Goal: Task Accomplishment & Management: Complete application form

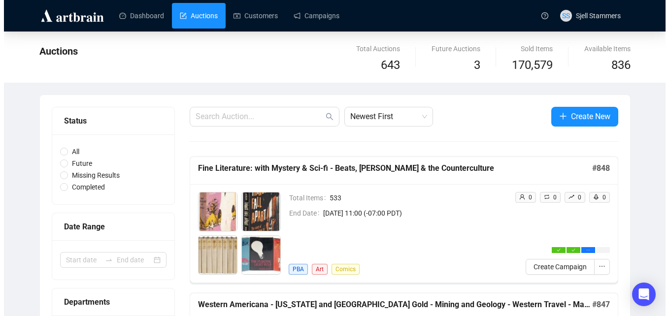
scroll to position [54, 0]
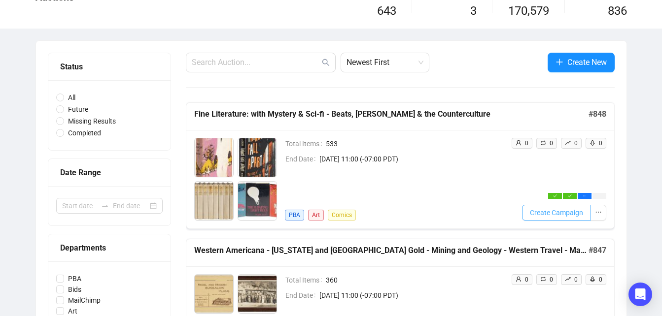
drag, startPoint x: 0, startPoint y: 0, endPoint x: 562, endPoint y: 210, distance: 599.8
click at [562, 210] on span "Create Campaign" at bounding box center [556, 212] width 53 height 11
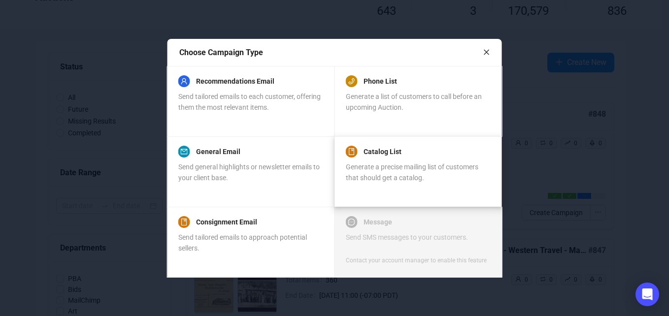
click at [387, 161] on div "Catalog List Generate a precise mailing list of customers that should get a cat…" at bounding box center [418, 164] width 144 height 37
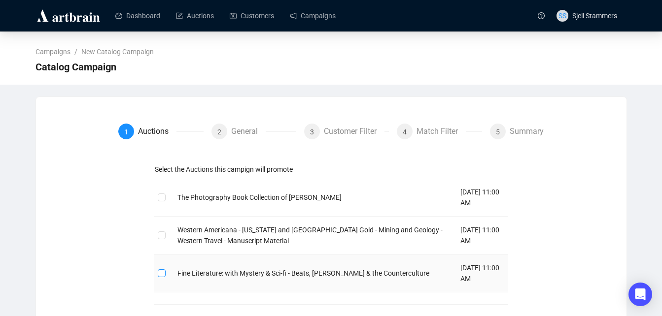
click at [161, 272] on input "checkbox" at bounding box center [161, 273] width 7 height 7
checkbox input "true"
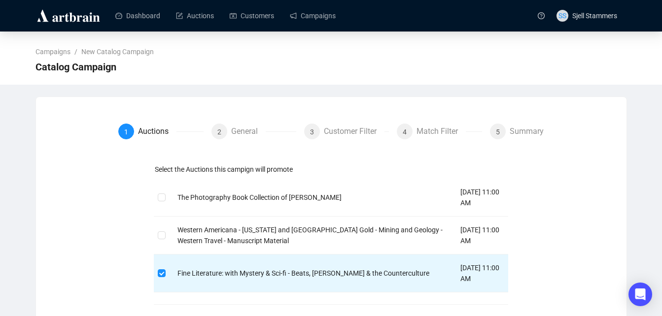
scroll to position [43, 0]
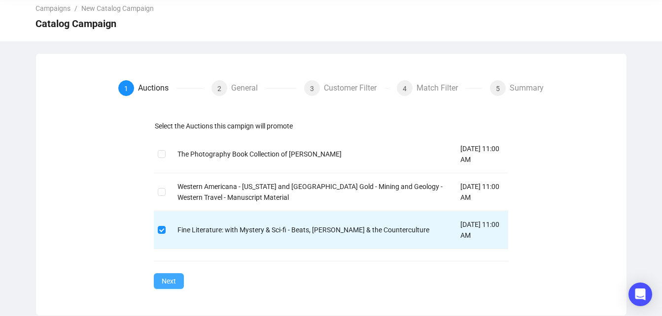
click at [170, 284] on span "Next" at bounding box center [169, 281] width 14 height 11
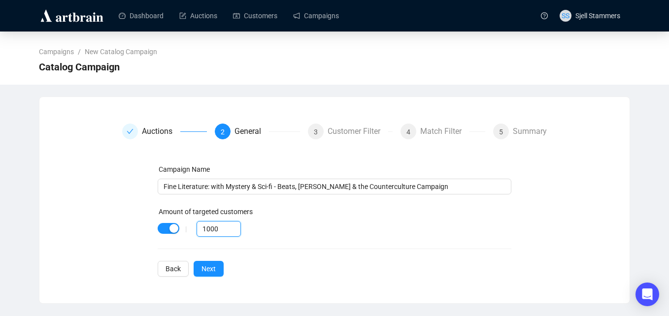
drag, startPoint x: 221, startPoint y: 230, endPoint x: 98, endPoint y: 263, distance: 127.7
click at [98, 263] on div "Auctions 2 General 3 Customer Filter 4 Match Filter 5 Summary Campaign Name Fin…" at bounding box center [334, 200] width 567 height 153
type input "80"
click at [212, 268] on span "Next" at bounding box center [209, 269] width 14 height 11
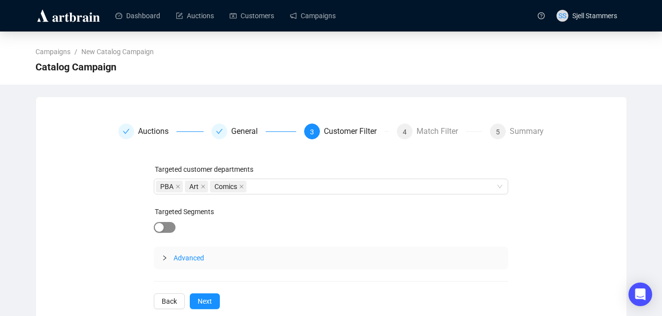
click at [157, 230] on div "button" at bounding box center [159, 227] width 9 height 9
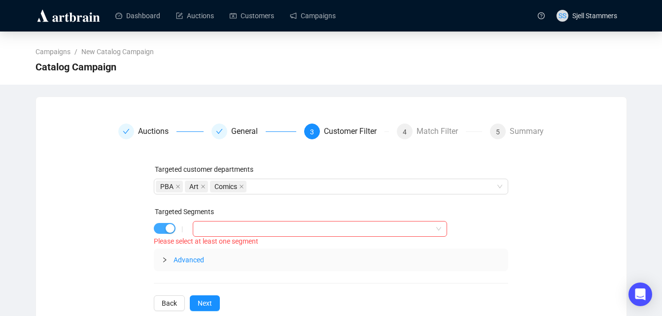
click at [170, 230] on div "button" at bounding box center [170, 228] width 9 height 9
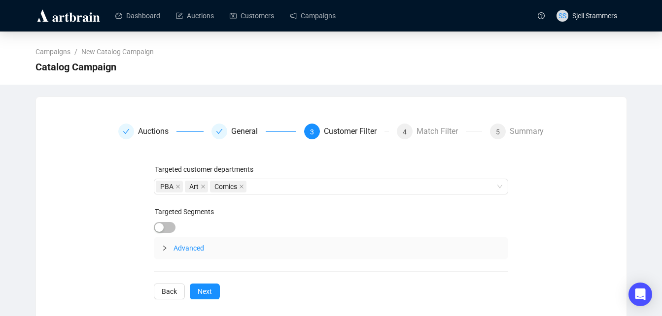
click at [180, 247] on span "Advanced" at bounding box center [188, 248] width 31 height 8
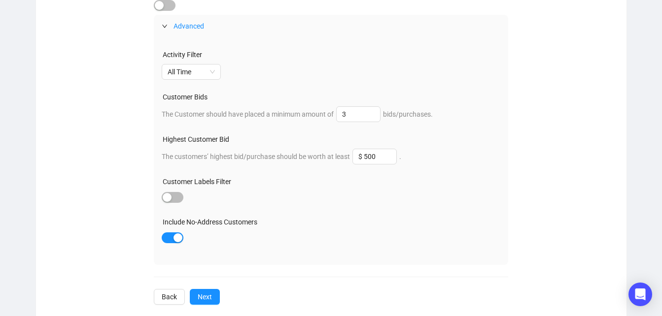
scroll to position [224, 0]
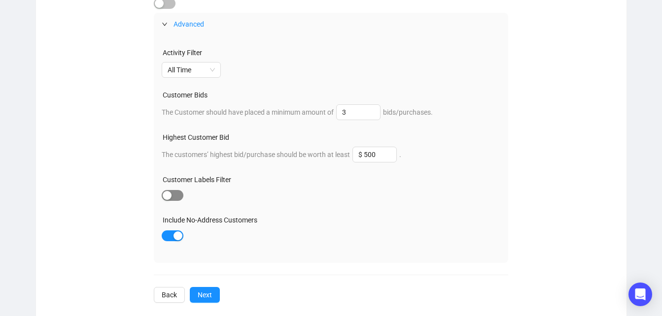
click at [169, 198] on div "button" at bounding box center [167, 195] width 9 height 9
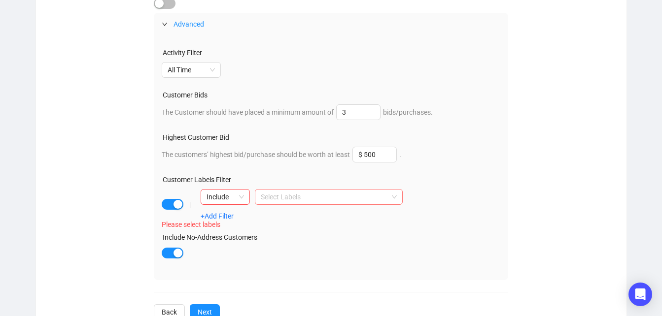
click at [257, 197] on div at bounding box center [260, 197] width 6 height 12
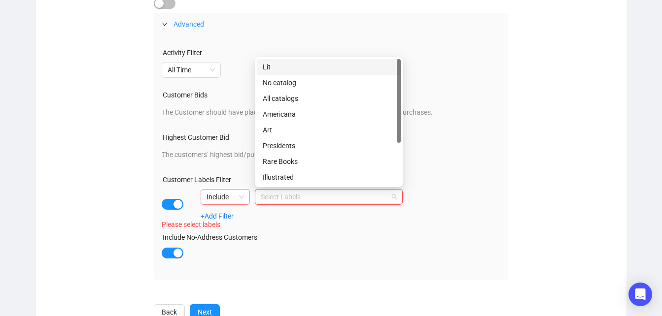
click at [244, 197] on div "Include" at bounding box center [225, 197] width 49 height 16
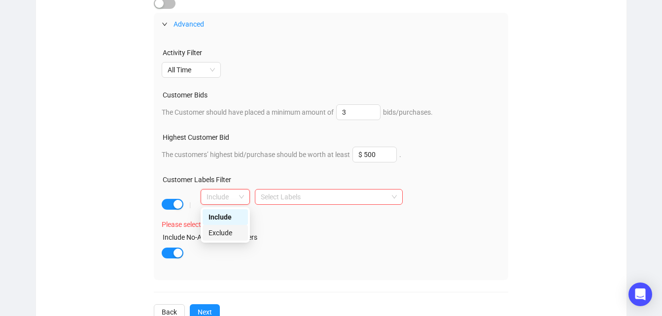
click at [228, 229] on div "Exclude" at bounding box center [225, 233] width 34 height 11
click at [260, 196] on div at bounding box center [260, 197] width 6 height 12
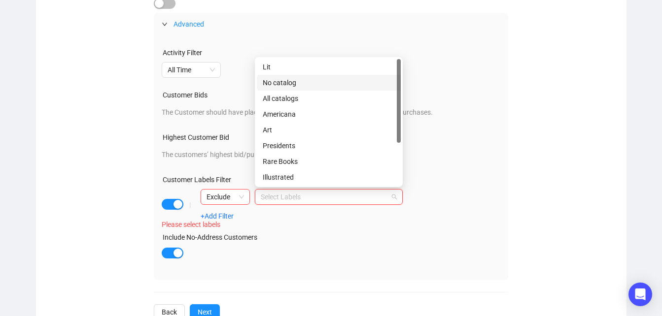
click at [287, 83] on div "No catalog" at bounding box center [329, 82] width 132 height 11
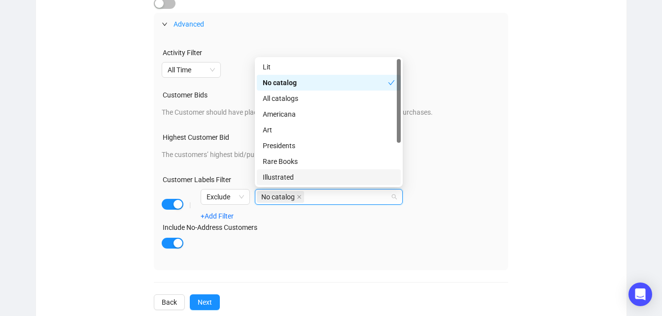
click at [413, 254] on div "Activity Filter All Time Customer Bids The Customer should have placed a minimu…" at bounding box center [331, 152] width 354 height 235
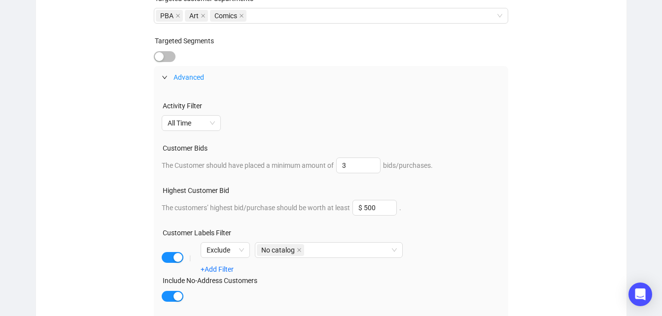
scroll to position [247, 0]
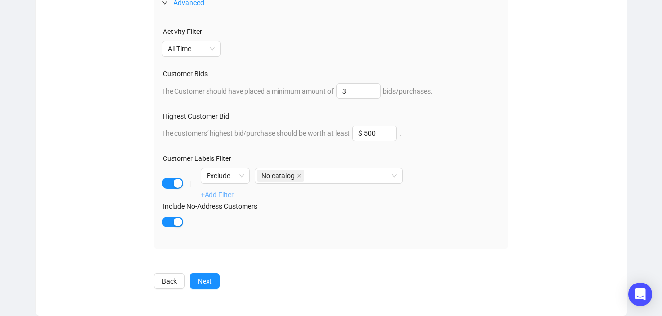
click at [217, 196] on link "+Add Filter" at bounding box center [217, 195] width 33 height 8
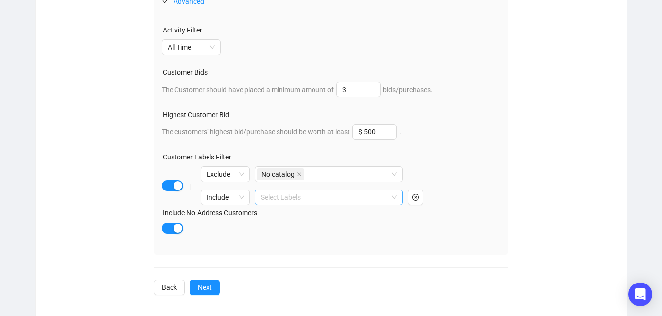
click at [285, 195] on div at bounding box center [324, 198] width 134 height 14
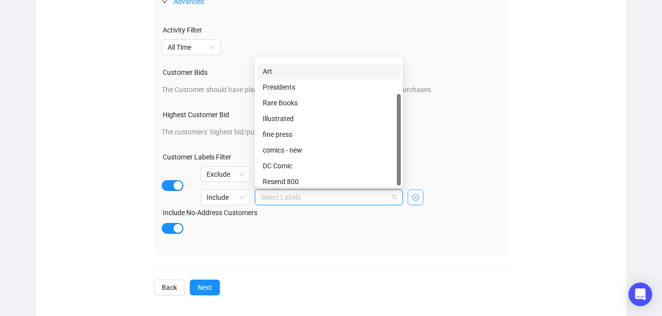
scroll to position [47, 0]
drag, startPoint x: 399, startPoint y: 123, endPoint x: 414, endPoint y: 204, distance: 82.2
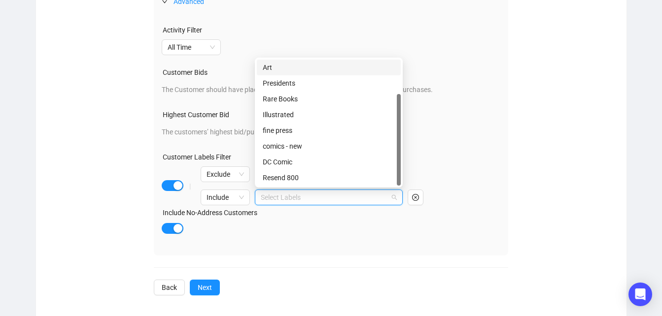
click at [298, 254] on div "Activity Filter All Time Customer Bids The Customer should have placed a minimu…" at bounding box center [331, 134] width 354 height 243
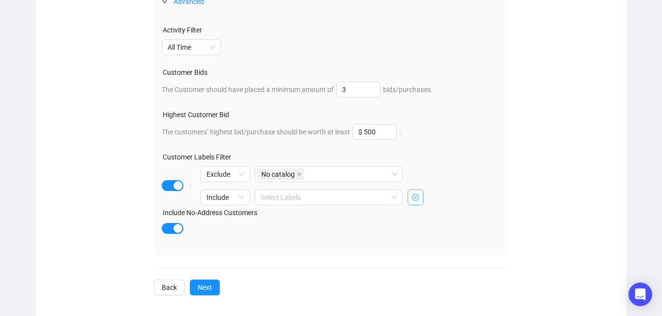
click at [414, 195] on icon "close-circle" at bounding box center [415, 197] width 7 height 7
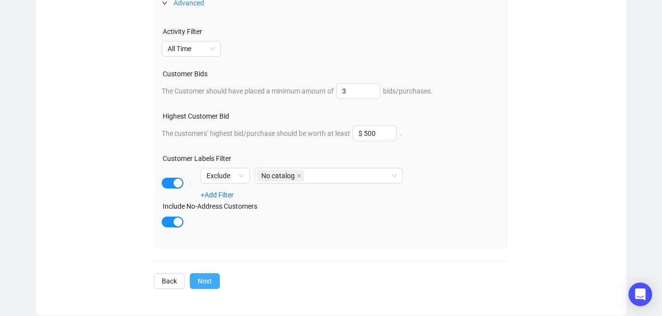
click at [212, 279] on button "Next" at bounding box center [205, 281] width 30 height 16
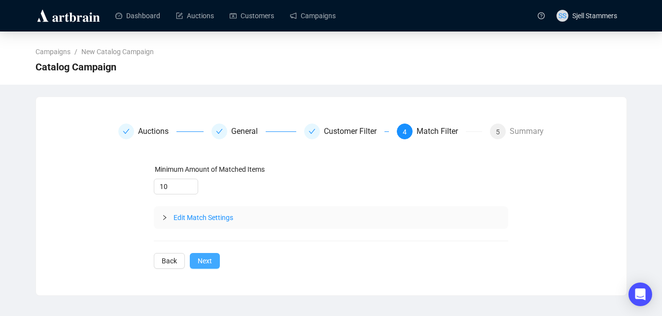
scroll to position [0, 0]
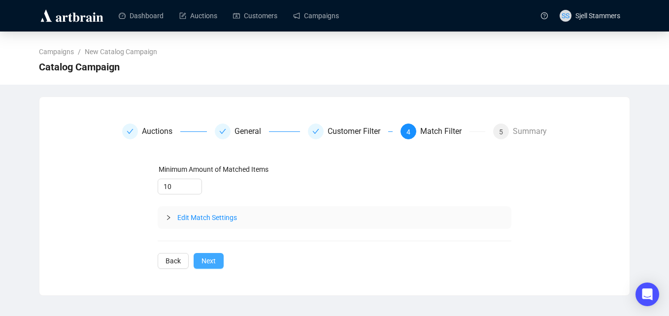
click at [204, 262] on span "Next" at bounding box center [209, 261] width 14 height 11
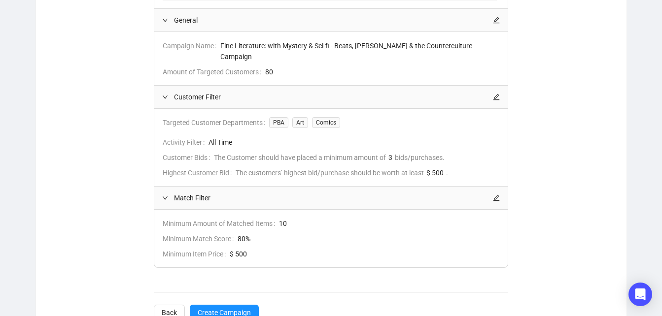
scroll to position [254, 0]
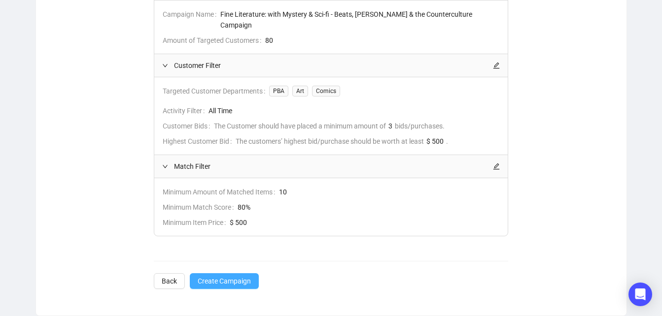
click at [248, 281] on span "Create Campaign" at bounding box center [224, 281] width 53 height 11
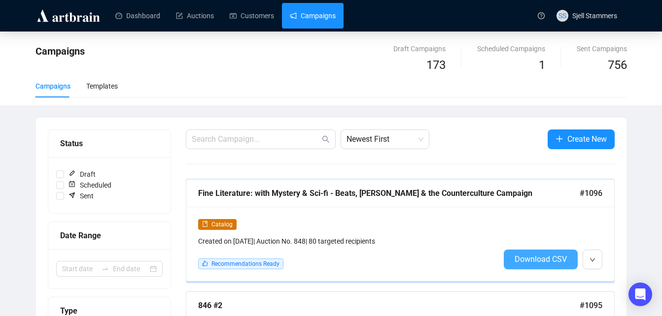
click at [556, 267] on button "Download CSV" at bounding box center [541, 260] width 74 height 20
